Goal: Check status

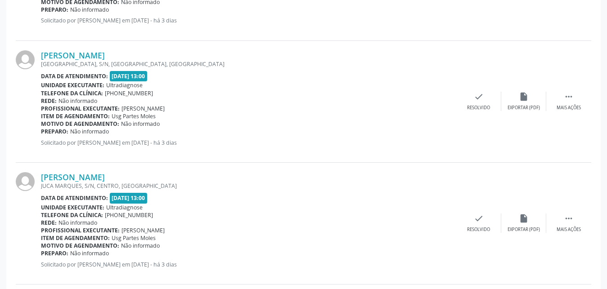
scroll to position [548, 0]
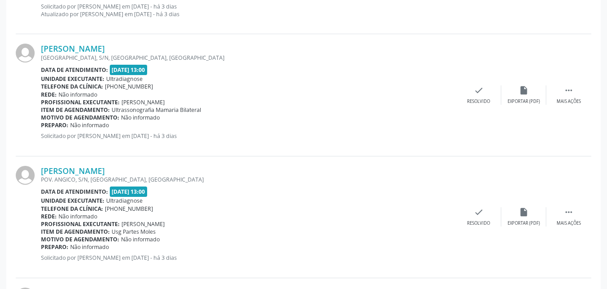
drag, startPoint x: 602, startPoint y: 52, endPoint x: 599, endPoint y: 20, distance: 32.1
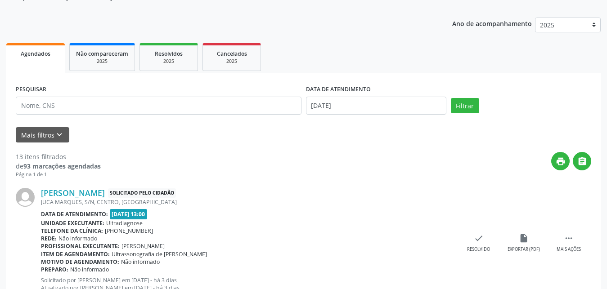
click at [430, 186] on div "[PERSON_NAME] Solicitado pelo cidadão [GEOGRAPHIC_DATA], S/N, CENTRO, [GEOGRAPH…" at bounding box center [304, 244] width 576 height 130
click at [239, 58] on div "2025" at bounding box center [231, 61] width 45 height 7
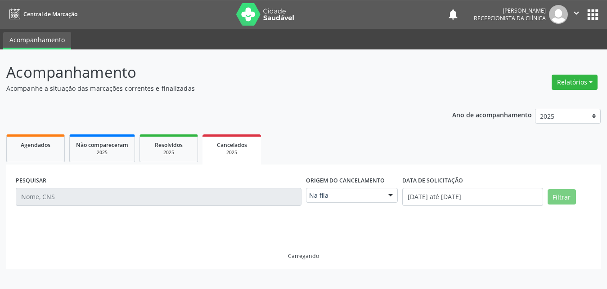
scroll to position [0, 0]
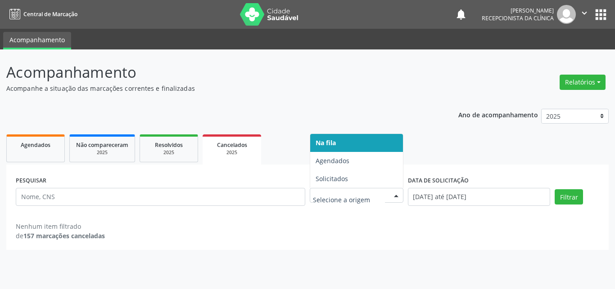
click at [394, 199] on div at bounding box center [395, 196] width 13 height 15
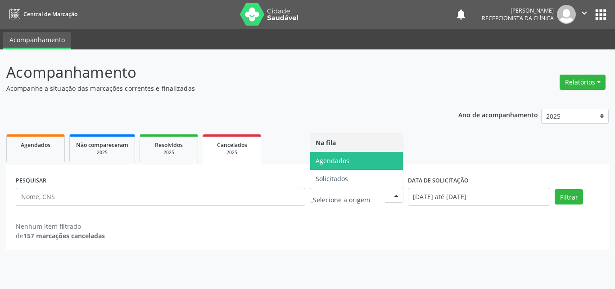
click at [318, 162] on span "Agendados" at bounding box center [332, 161] width 34 height 9
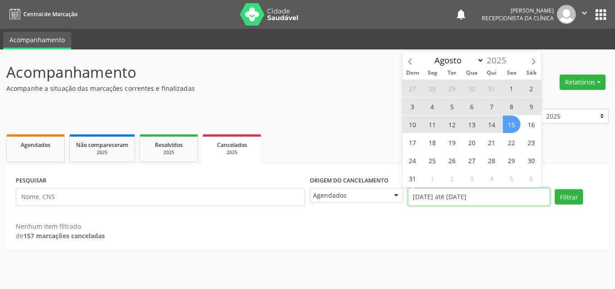
click at [450, 199] on input "[DATE] até [DATE]" at bounding box center [479, 197] width 143 height 18
click at [512, 124] on span "15" at bounding box center [512, 125] width 18 height 18
type input "[DATE]"
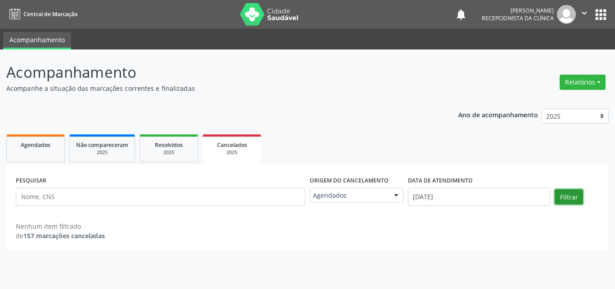
click at [562, 194] on button "Filtrar" at bounding box center [568, 196] width 28 height 15
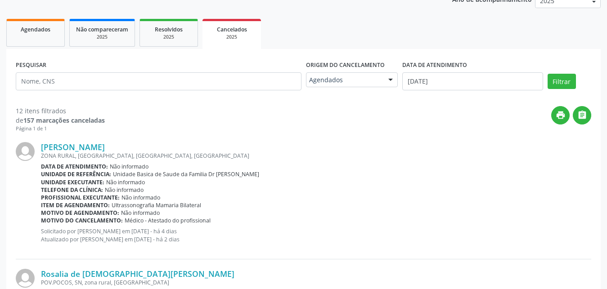
scroll to position [142, 0]
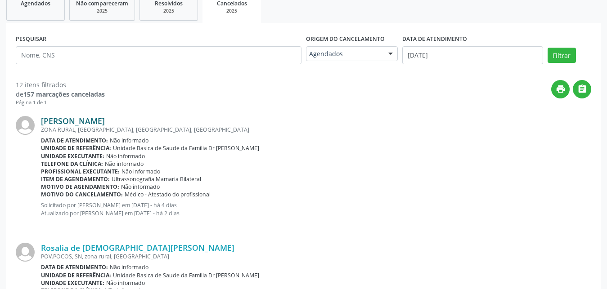
click at [76, 123] on link "[PERSON_NAME]" at bounding box center [73, 121] width 64 height 10
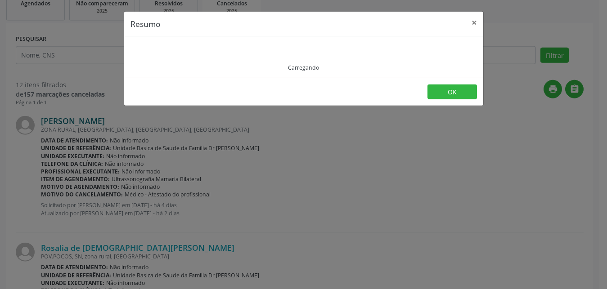
scroll to position [188, 0]
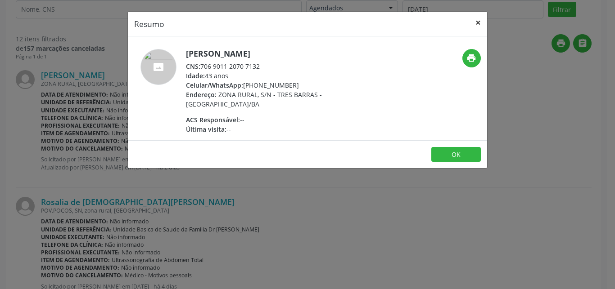
click at [477, 25] on button "×" at bounding box center [478, 23] width 18 height 22
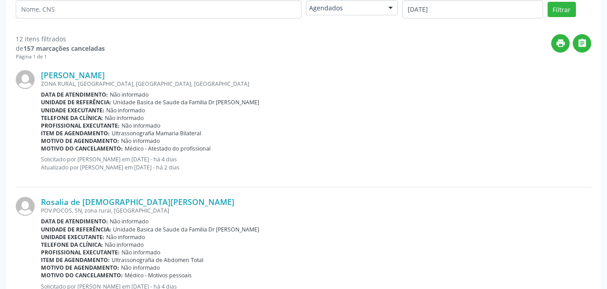
scroll to position [142, 0]
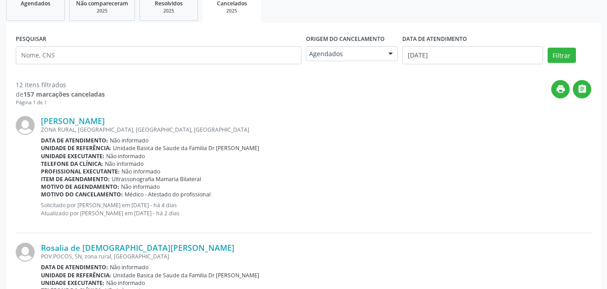
click at [579, 162] on div "Telefone da clínica: Não informado" at bounding box center [316, 164] width 550 height 8
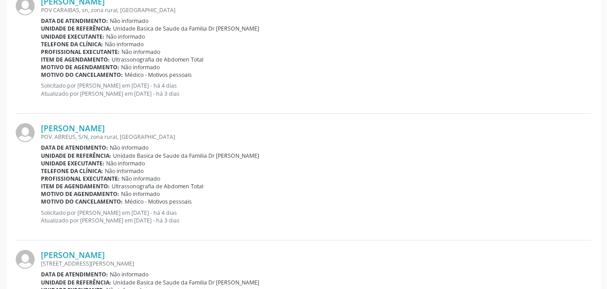
scroll to position [1280, 0]
